Goal: Check status: Check status

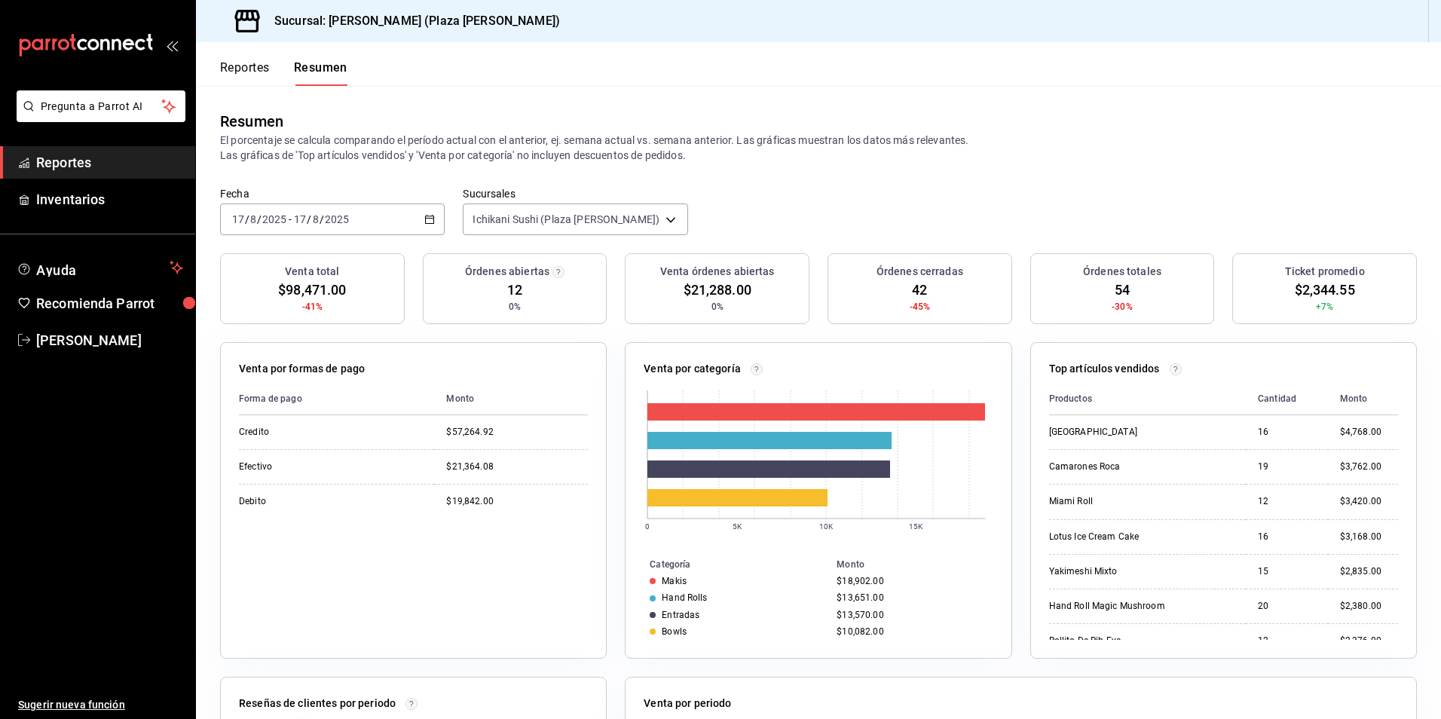
click at [26, 155] on span "mailbox folders" at bounding box center [24, 163] width 12 height 18
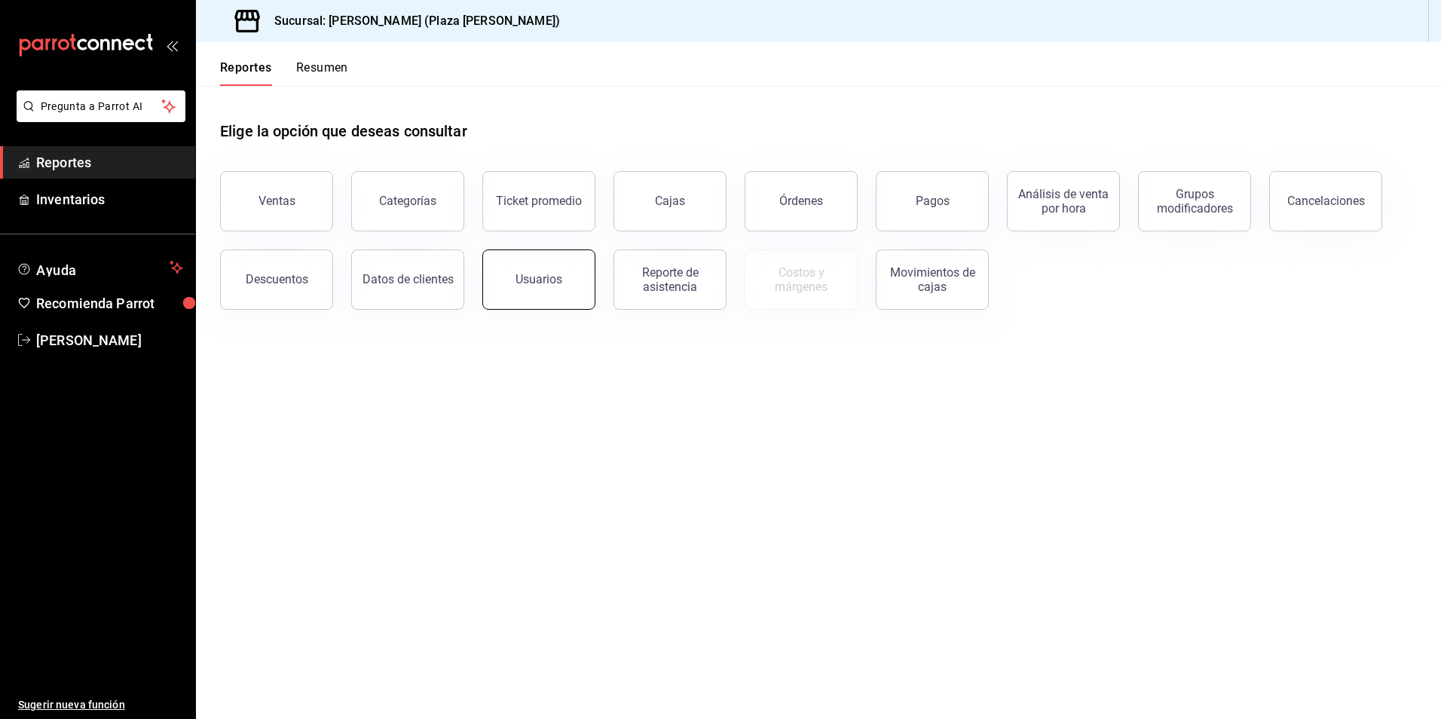
click at [513, 273] on button "Usuarios" at bounding box center [538, 279] width 113 height 60
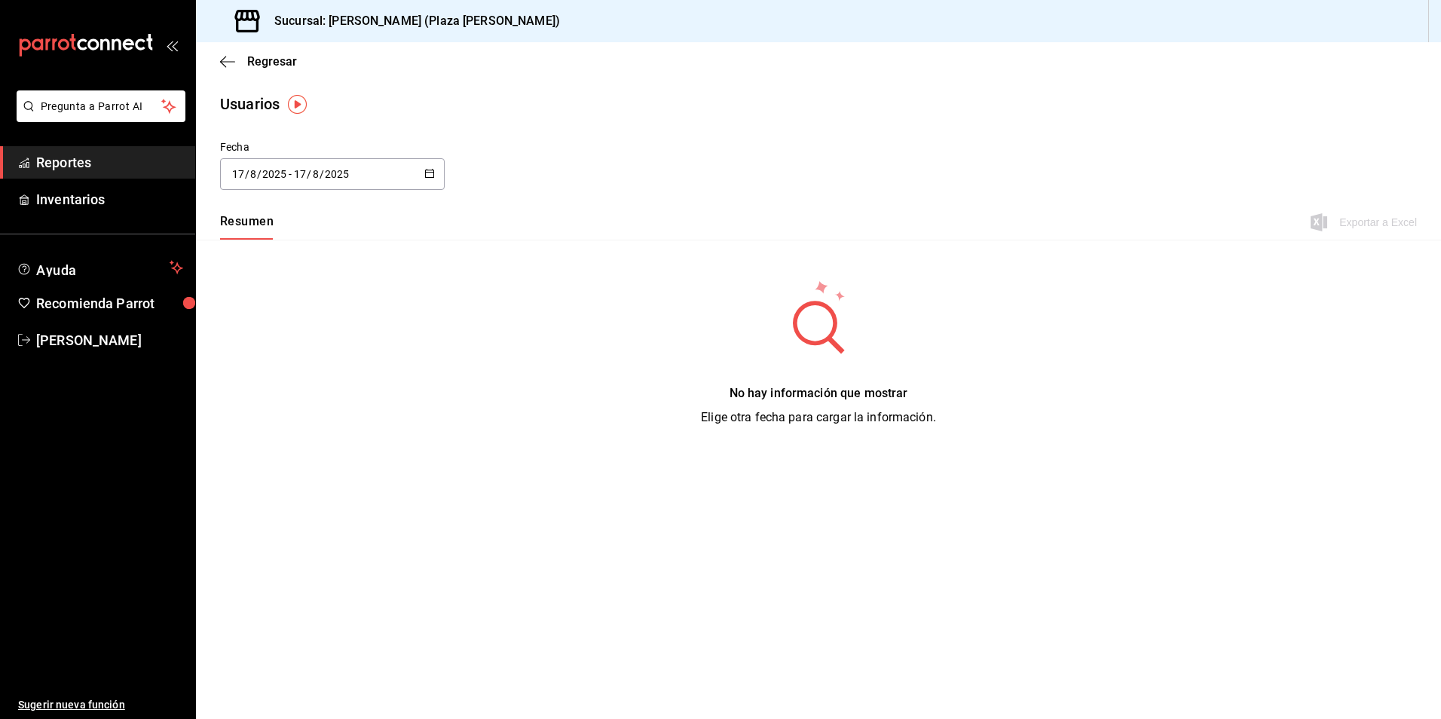
click at [425, 173] on icon "button" at bounding box center [429, 173] width 11 height 11
click at [302, 326] on li "Mes actual" at bounding box center [291, 324] width 142 height 34
type input "[DATE]"
type input "1"
